Goal: Book appointment/travel/reservation

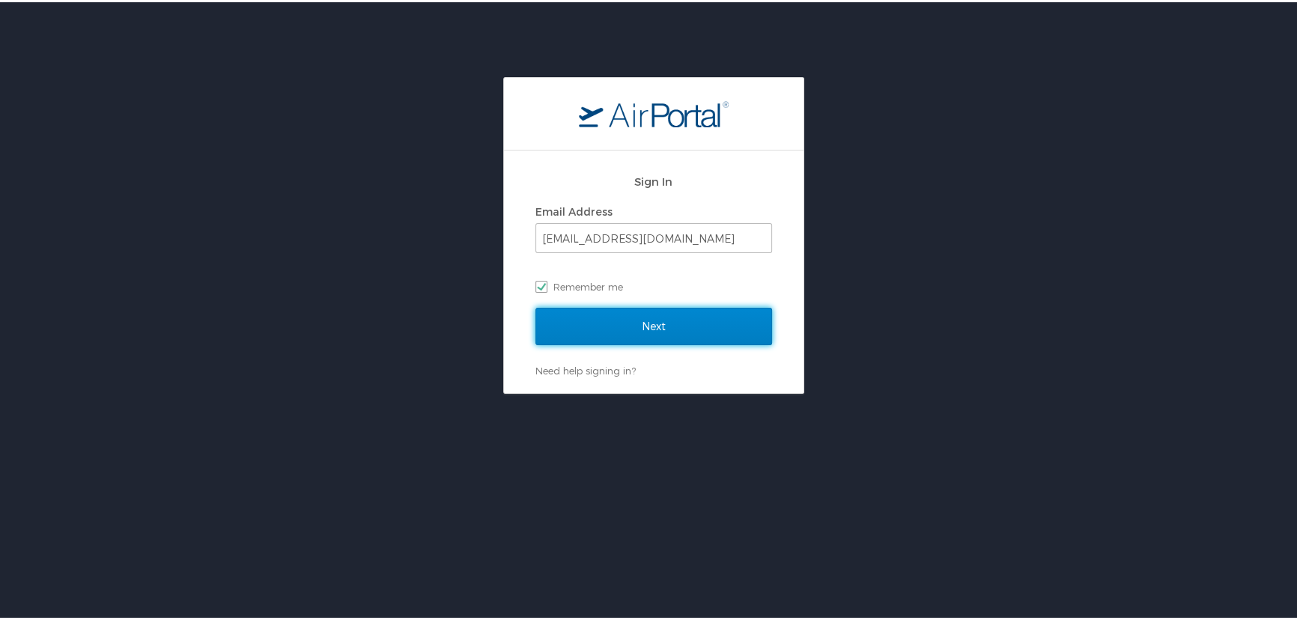
click at [625, 327] on input "Next" at bounding box center [654, 324] width 237 height 37
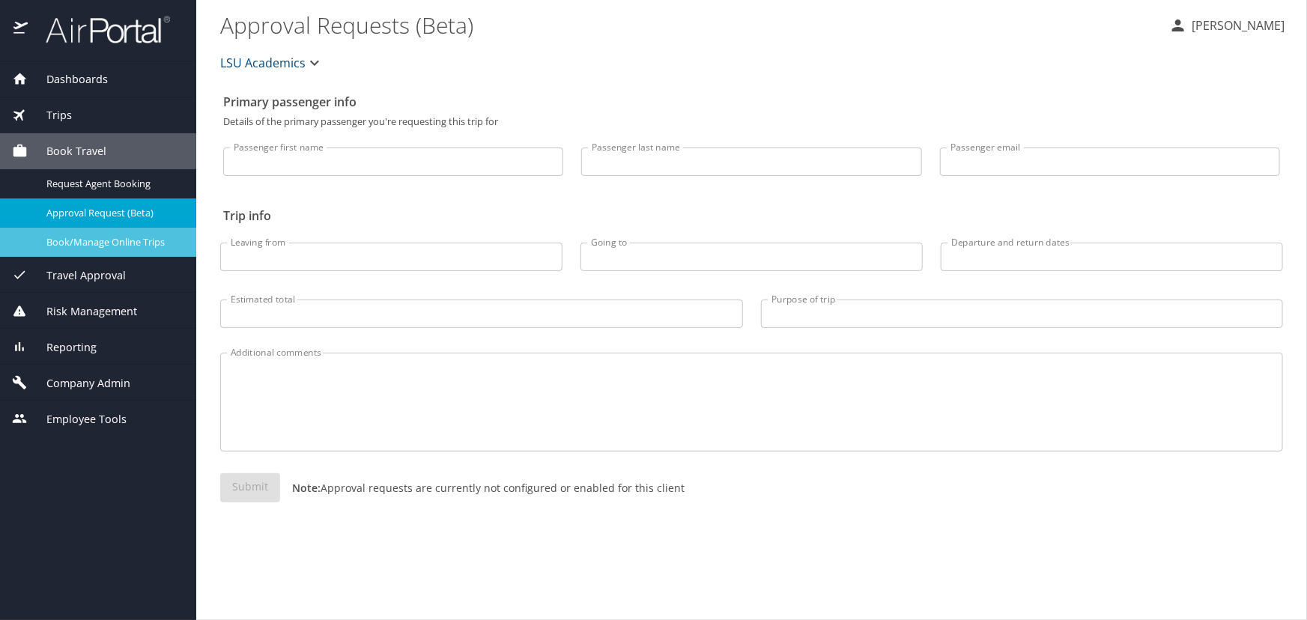
click at [83, 247] on span "Book/Manage Online Trips" at bounding box center [112, 242] width 132 height 14
